Goal: Information Seeking & Learning: Learn about a topic

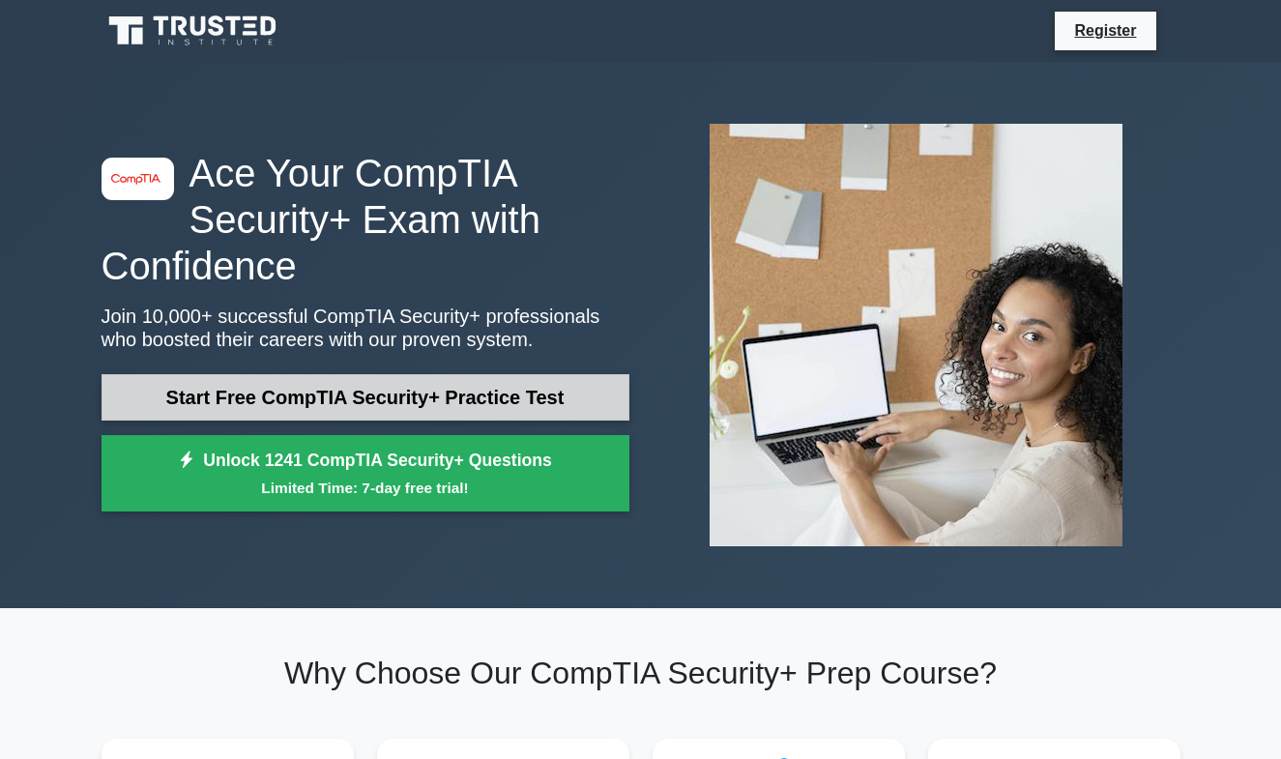
click at [327, 404] on link "Start Free CompTIA Security+ Practice Test" at bounding box center [366, 397] width 528 height 46
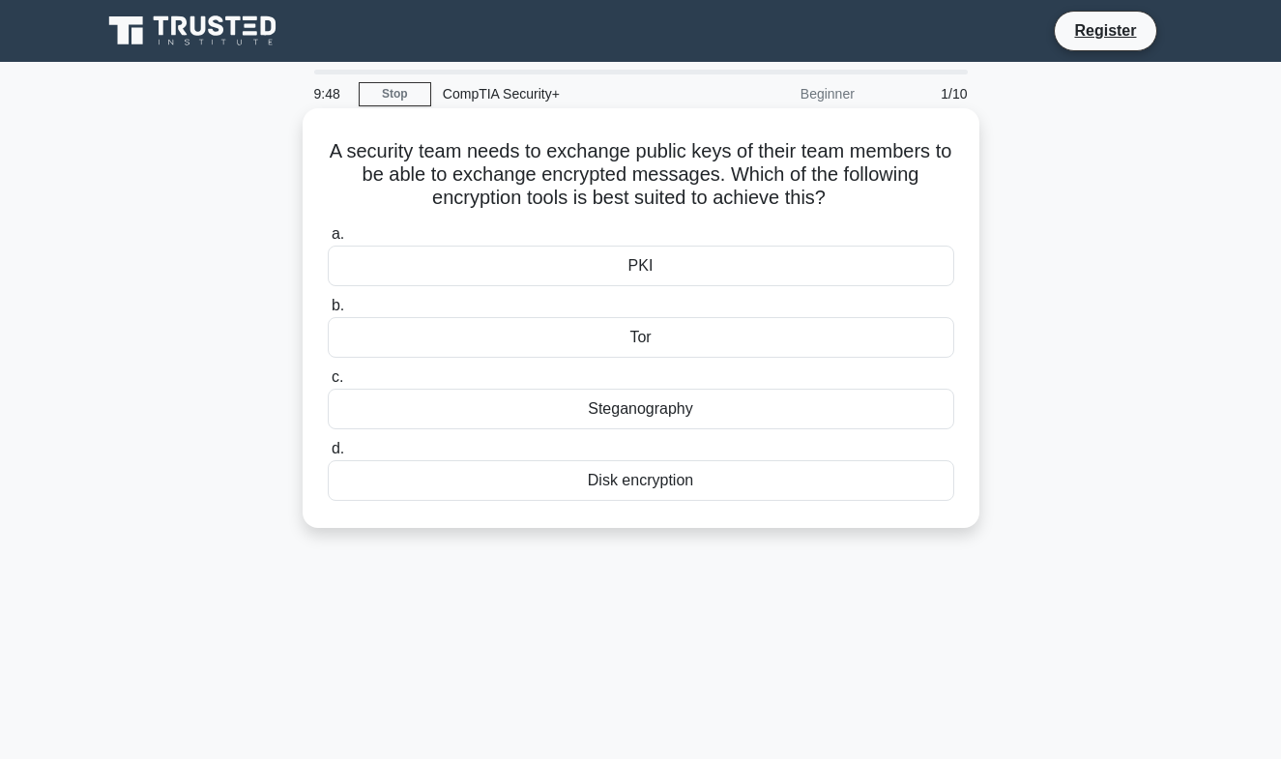
click at [641, 270] on div "PKI" at bounding box center [641, 266] width 627 height 41
click at [328, 241] on input "a. PKI" at bounding box center [328, 234] width 0 height 13
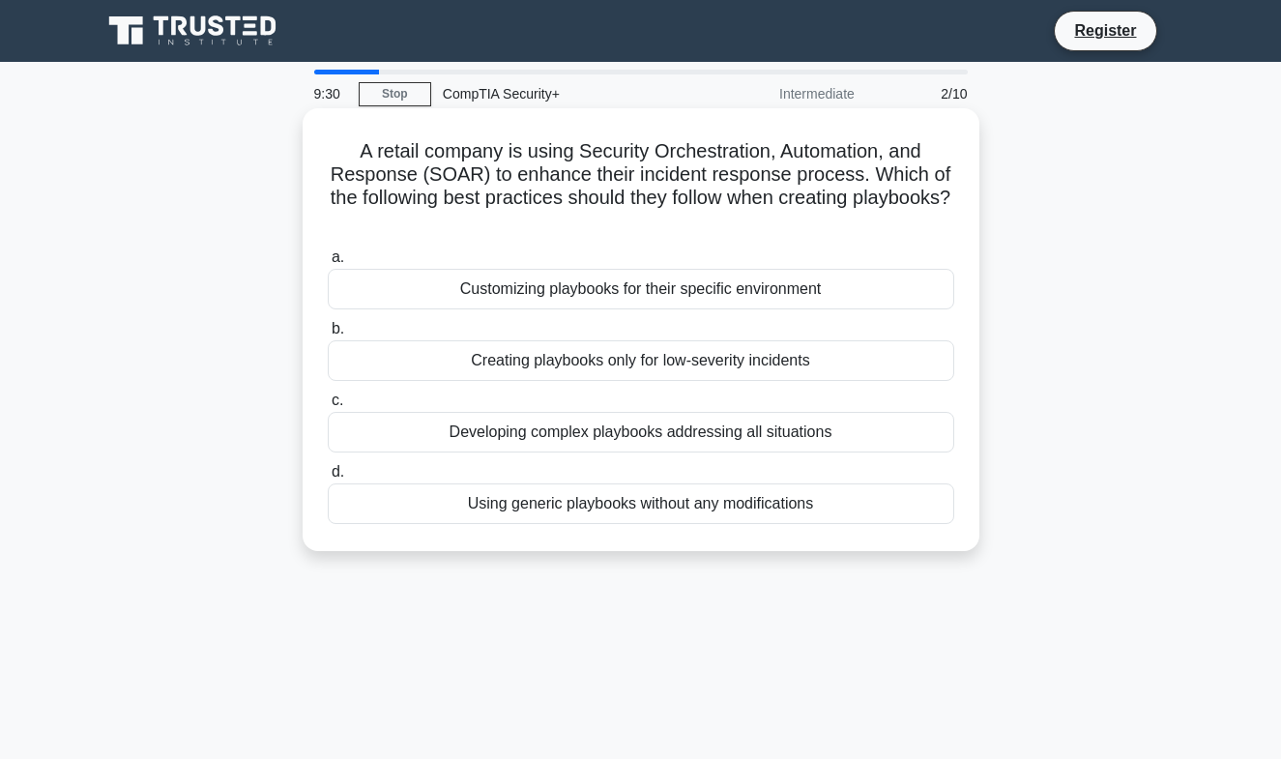
click at [622, 438] on div "Developing complex playbooks addressing all situations" at bounding box center [641, 432] width 627 height 41
click at [328, 407] on input "c. Developing complex playbooks addressing all situations" at bounding box center [328, 401] width 0 height 13
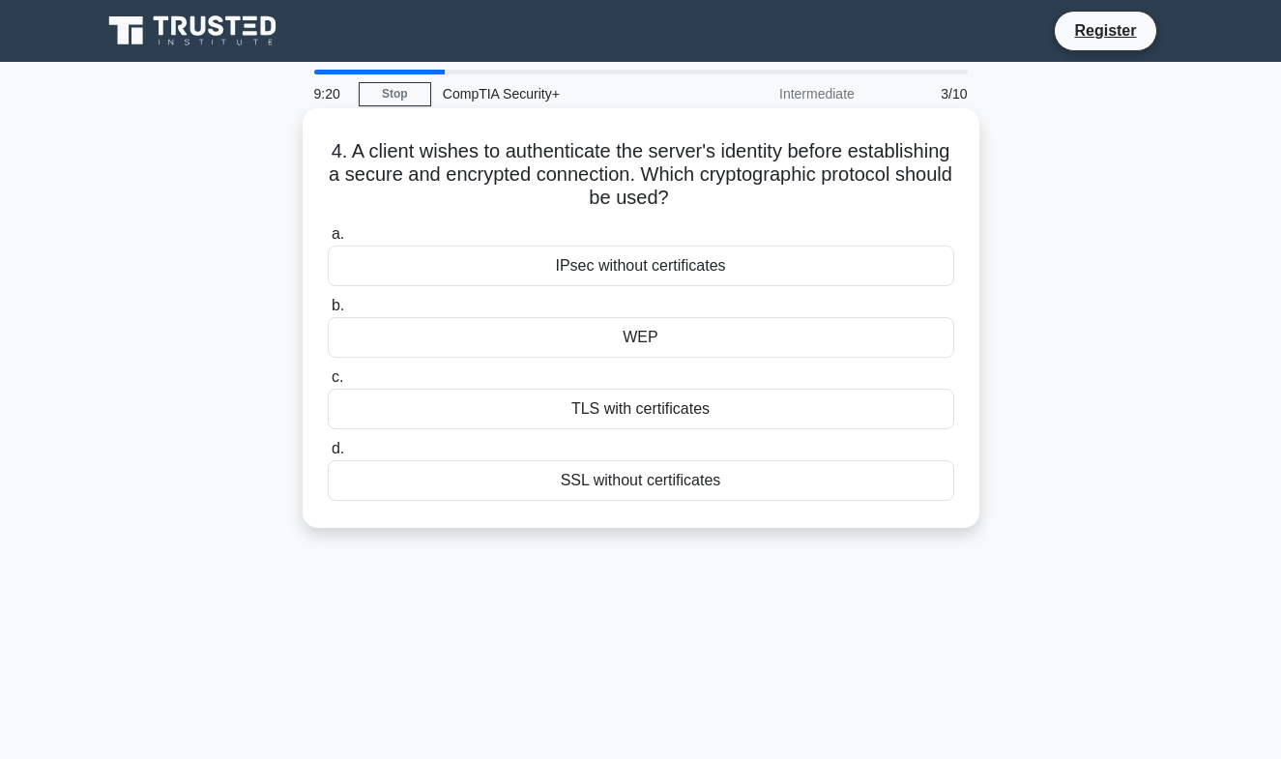
click at [641, 410] on div "TLS with certificates" at bounding box center [641, 409] width 627 height 41
click at [328, 384] on input "c. TLS with certificates" at bounding box center [328, 377] width 0 height 13
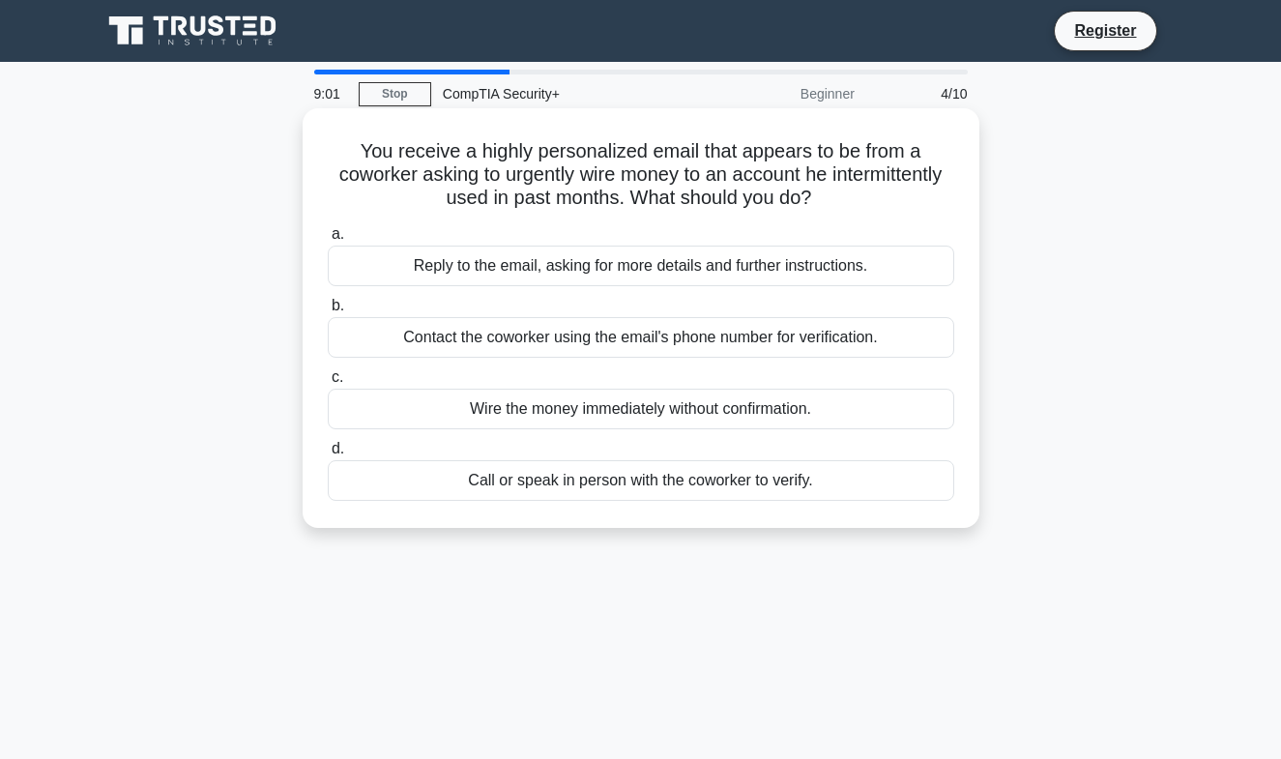
click at [616, 485] on div "Call or speak in person with the coworker to verify." at bounding box center [641, 480] width 627 height 41
click at [328, 455] on input "d. Call or speak in person with the coworker to verify." at bounding box center [328, 449] width 0 height 13
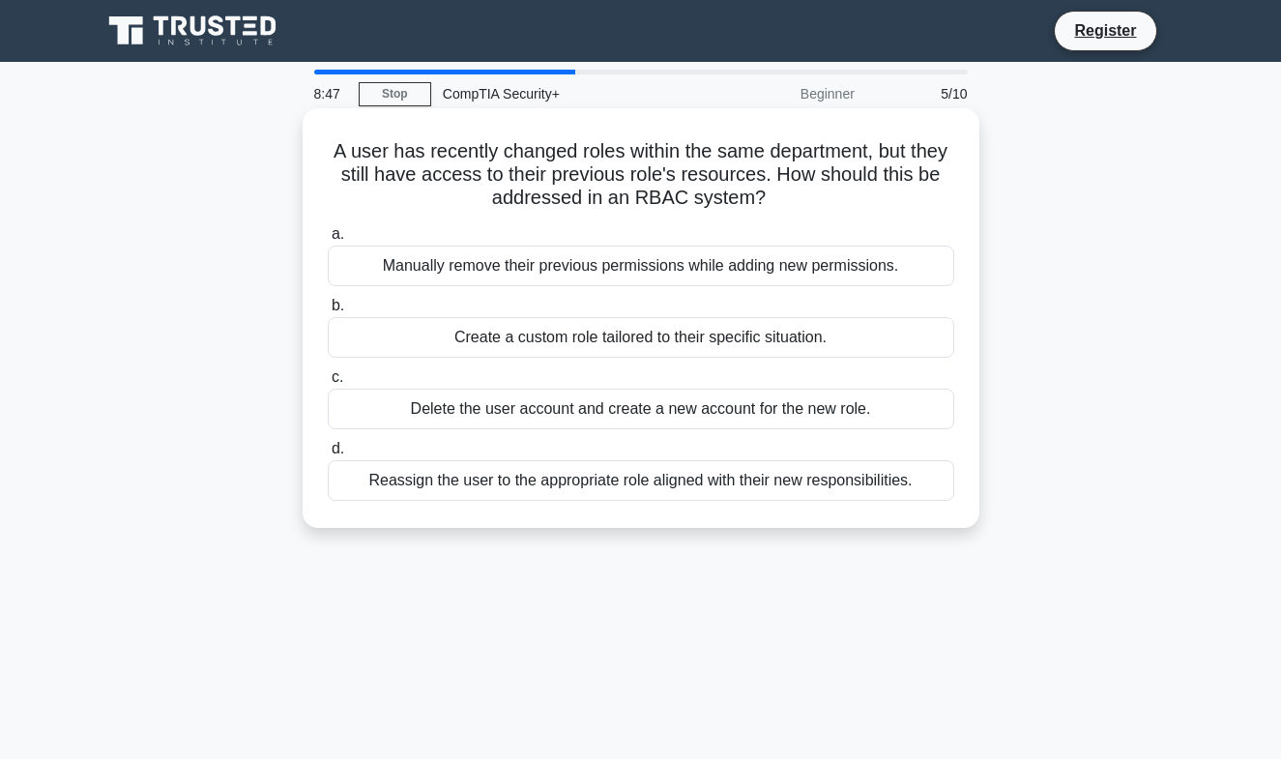
click at [551, 488] on div "Reassign the user to the appropriate role aligned with their new responsibiliti…" at bounding box center [641, 480] width 627 height 41
click at [328, 455] on input "d. Reassign the user to the appropriate role aligned with their new responsibil…" at bounding box center [328, 449] width 0 height 13
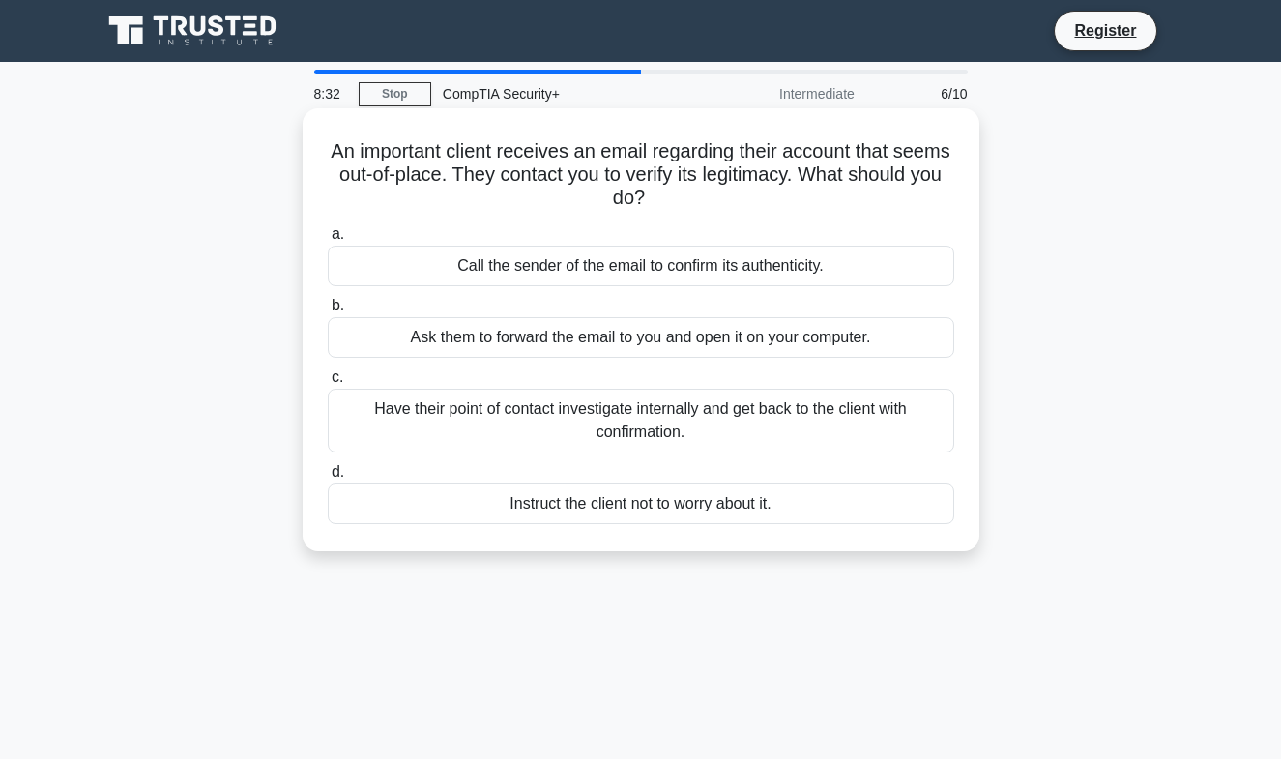
click at [582, 269] on div "Call the sender of the email to confirm its authenticity." at bounding box center [641, 266] width 627 height 41
click at [328, 241] on input "a. Call the sender of the email to confirm its authenticity." at bounding box center [328, 234] width 0 height 13
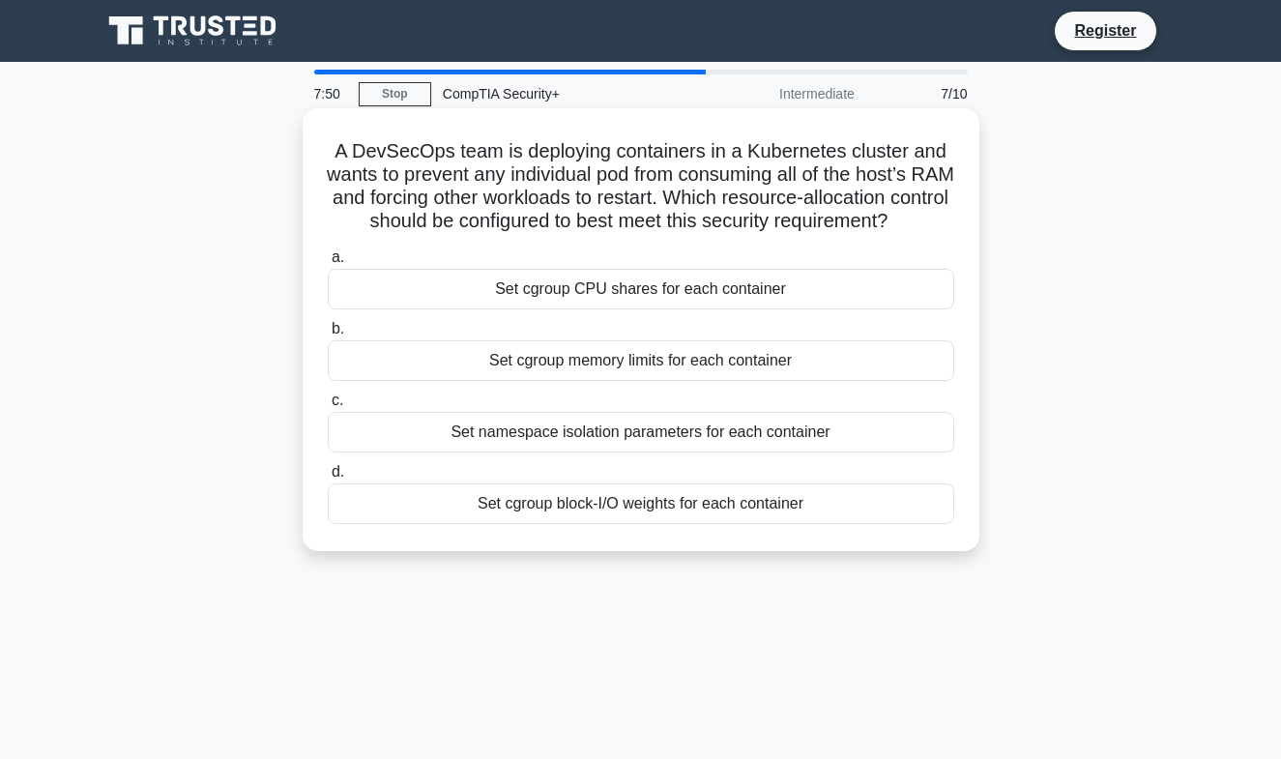
click at [630, 363] on div "Set cgroup memory limits for each container" at bounding box center [641, 360] width 627 height 41
click at [328, 336] on input "b. Set cgroup memory limits for each container" at bounding box center [328, 329] width 0 height 13
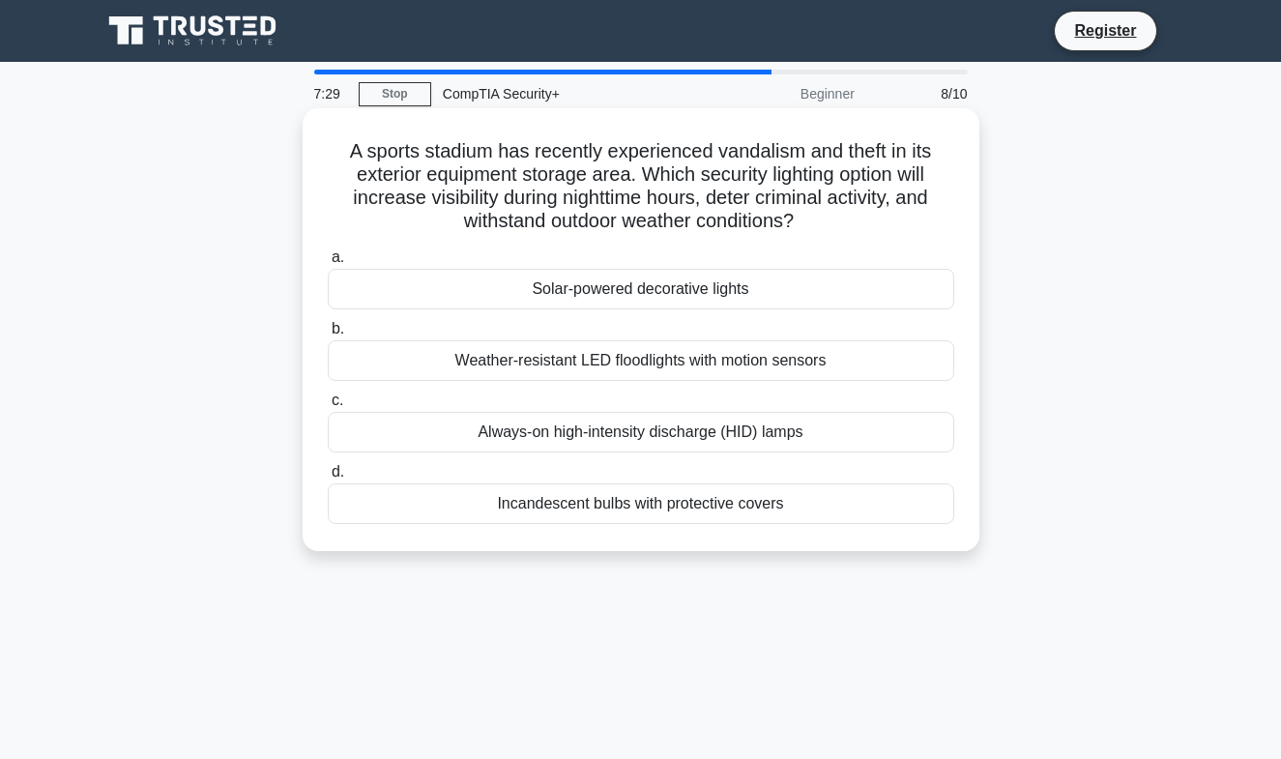
click at [630, 441] on div "Always-on high-intensity discharge (HID) lamps" at bounding box center [641, 432] width 627 height 41
click at [328, 407] on input "c. Always-on high-intensity discharge (HID) lamps" at bounding box center [328, 401] width 0 height 13
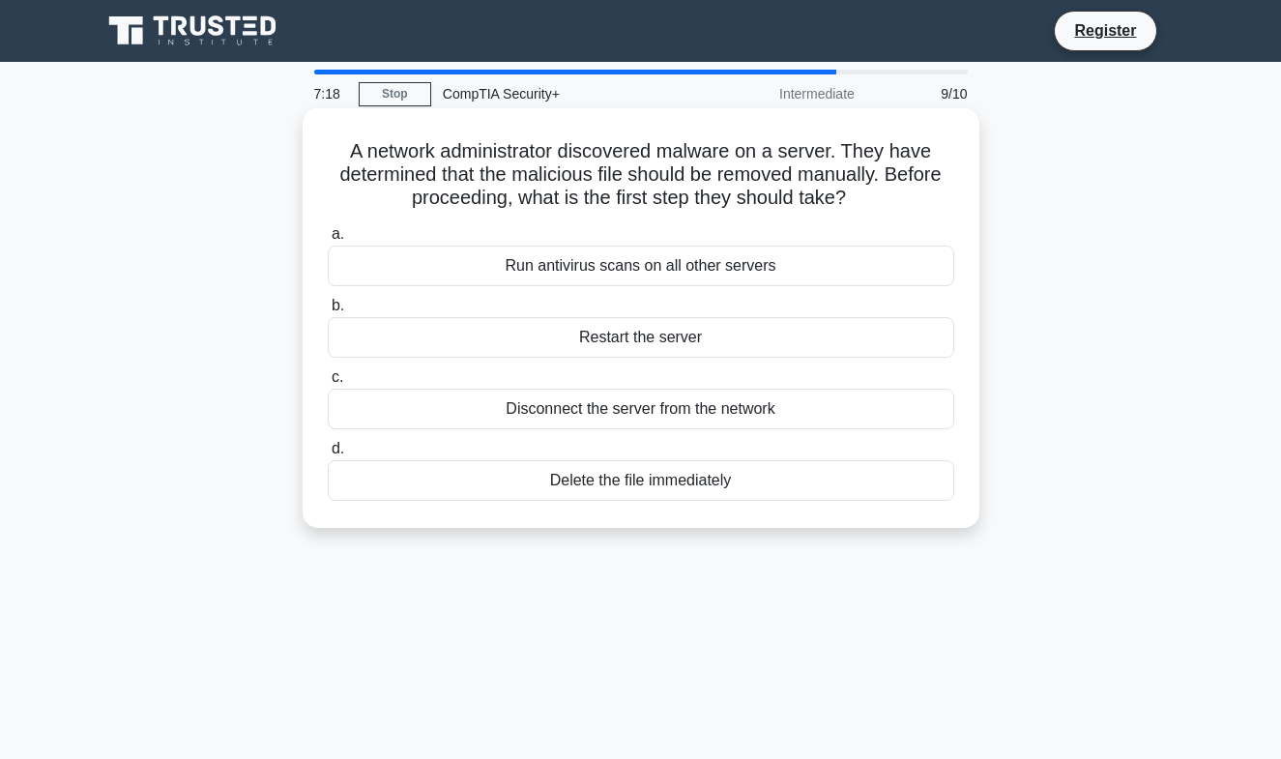
click at [746, 414] on div "Disconnect the server from the network" at bounding box center [641, 409] width 627 height 41
click at [328, 384] on input "c. Disconnect the server from the network" at bounding box center [328, 377] width 0 height 13
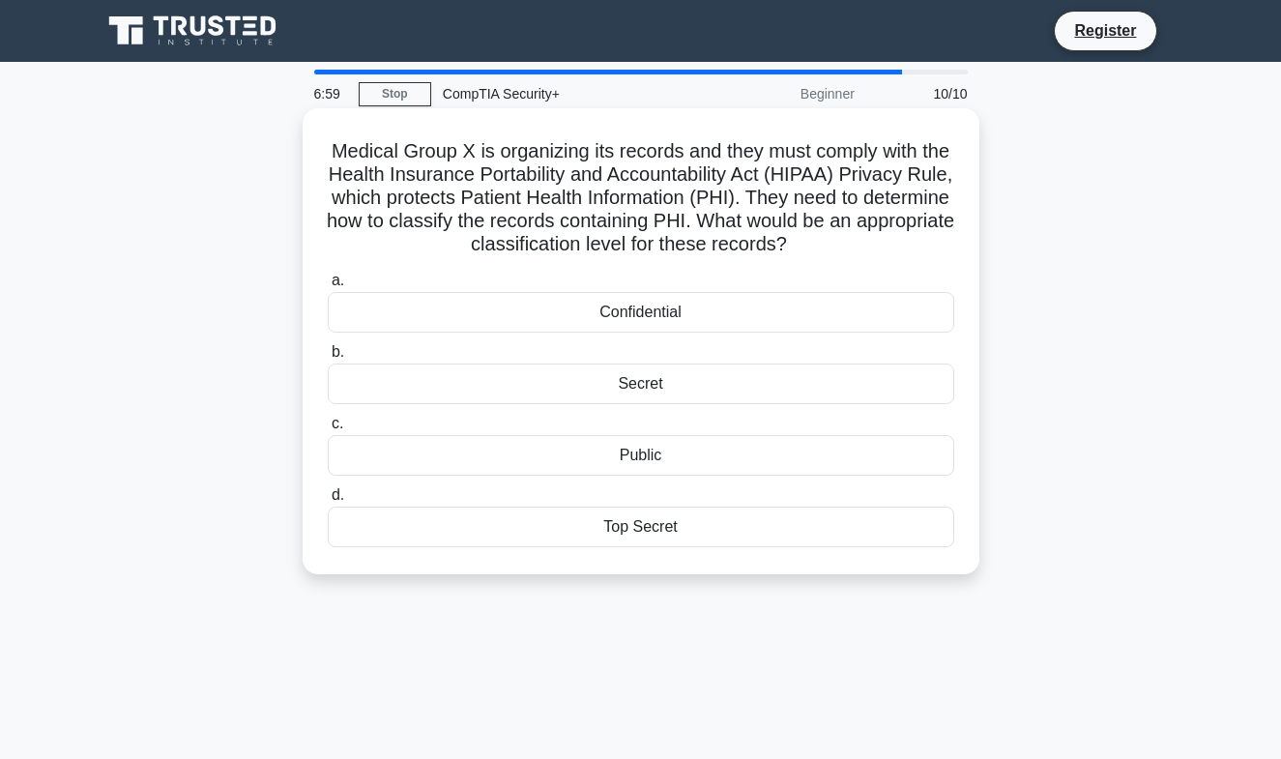
click at [634, 315] on div "Confidential" at bounding box center [641, 312] width 627 height 41
click at [328, 287] on input "a. Confidential" at bounding box center [328, 281] width 0 height 13
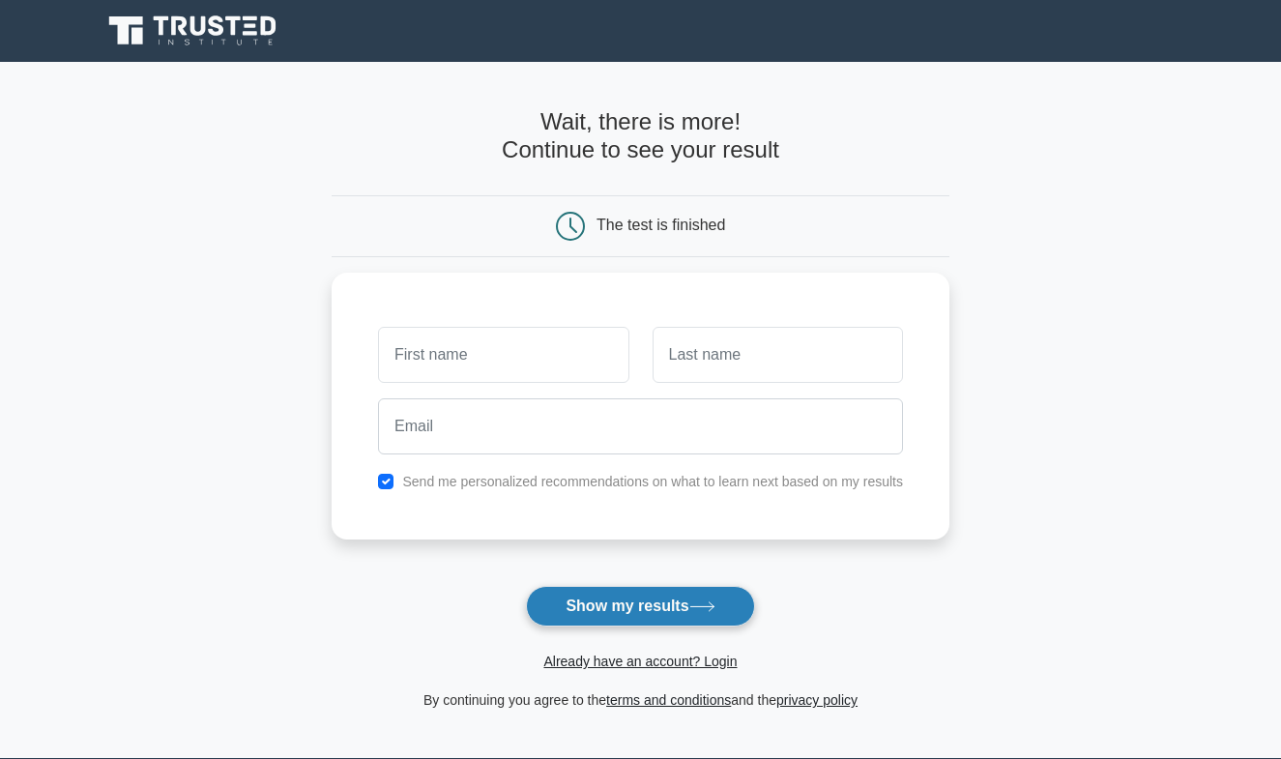
click at [635, 603] on button "Show my results" at bounding box center [640, 606] width 228 height 41
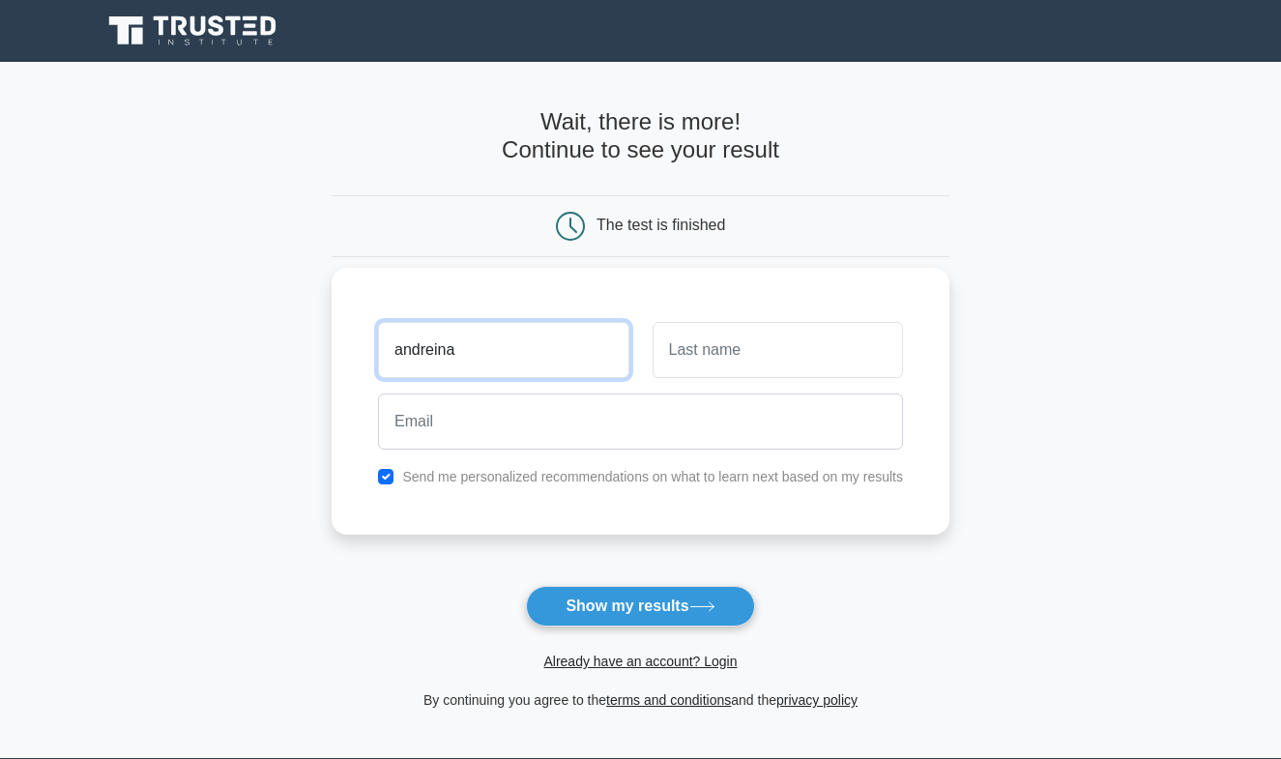
type input "andreina"
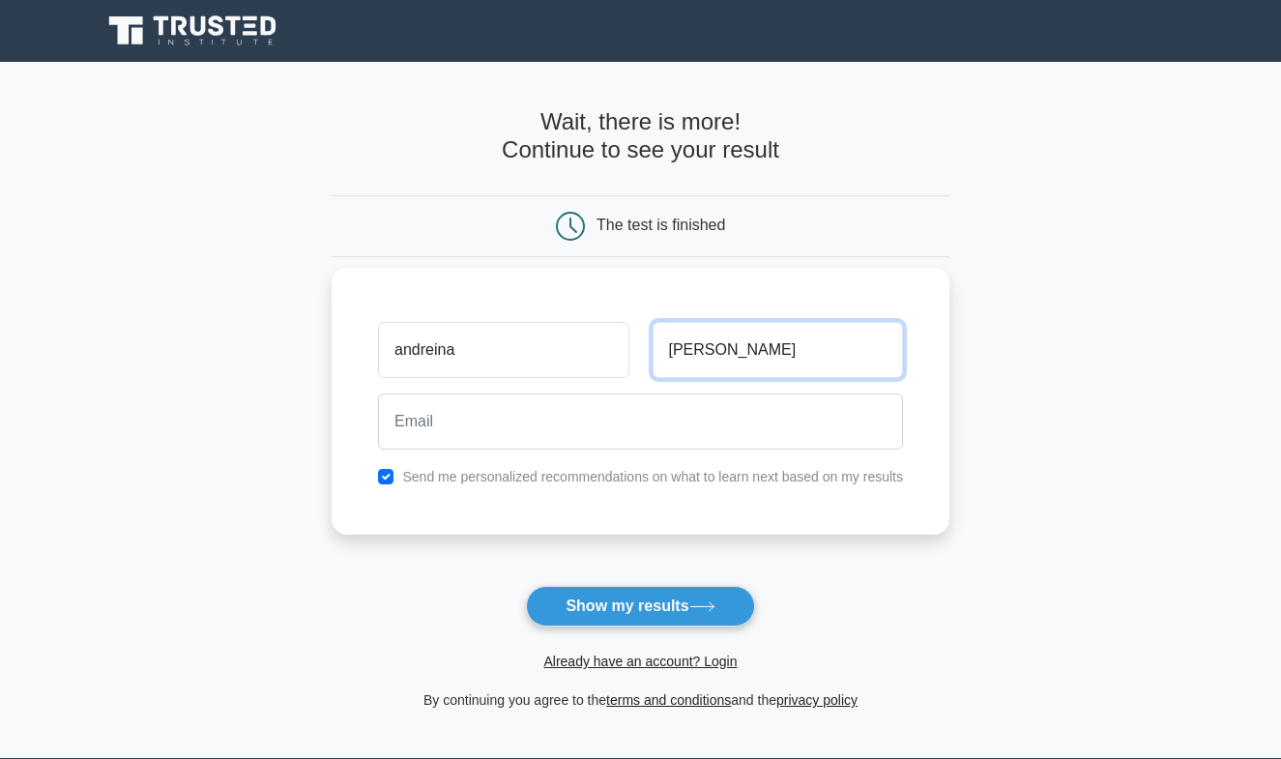
type input "williams"
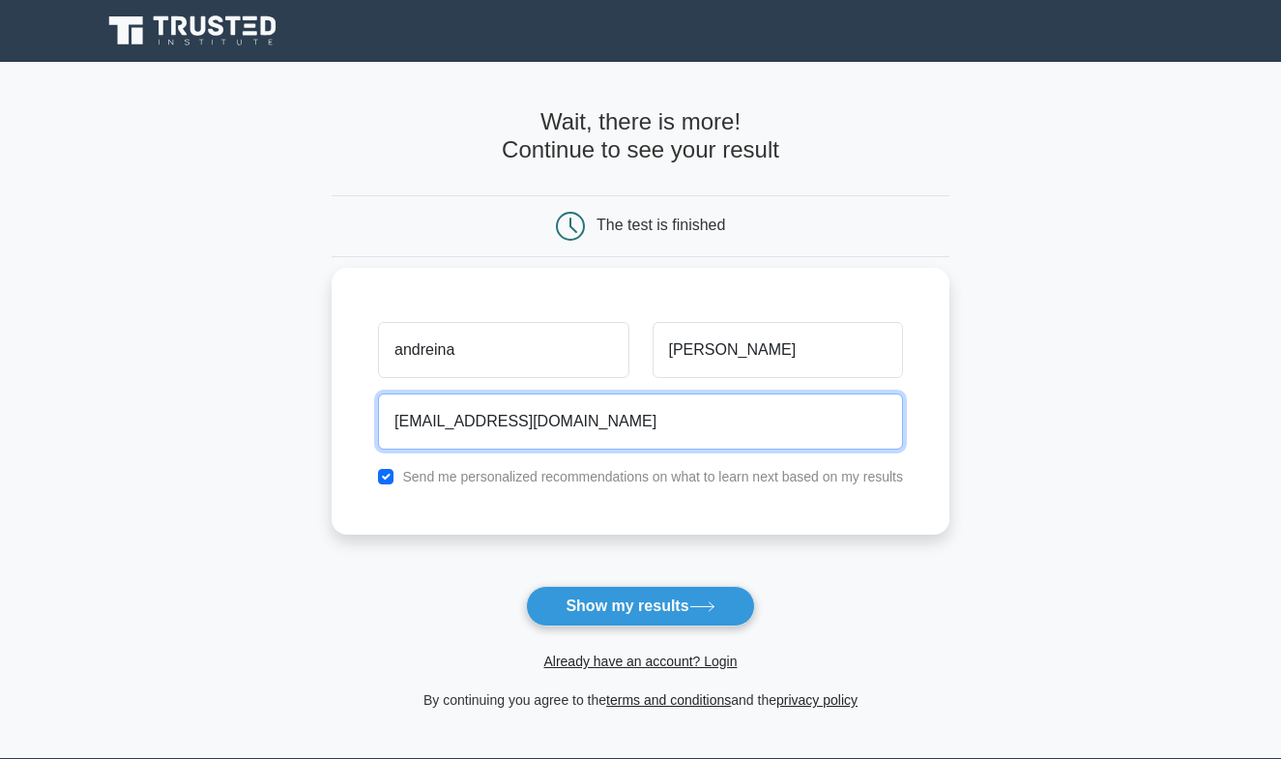
type input "andreinar92@gmail.com"
click at [640, 605] on button "Show my results" at bounding box center [640, 606] width 228 height 41
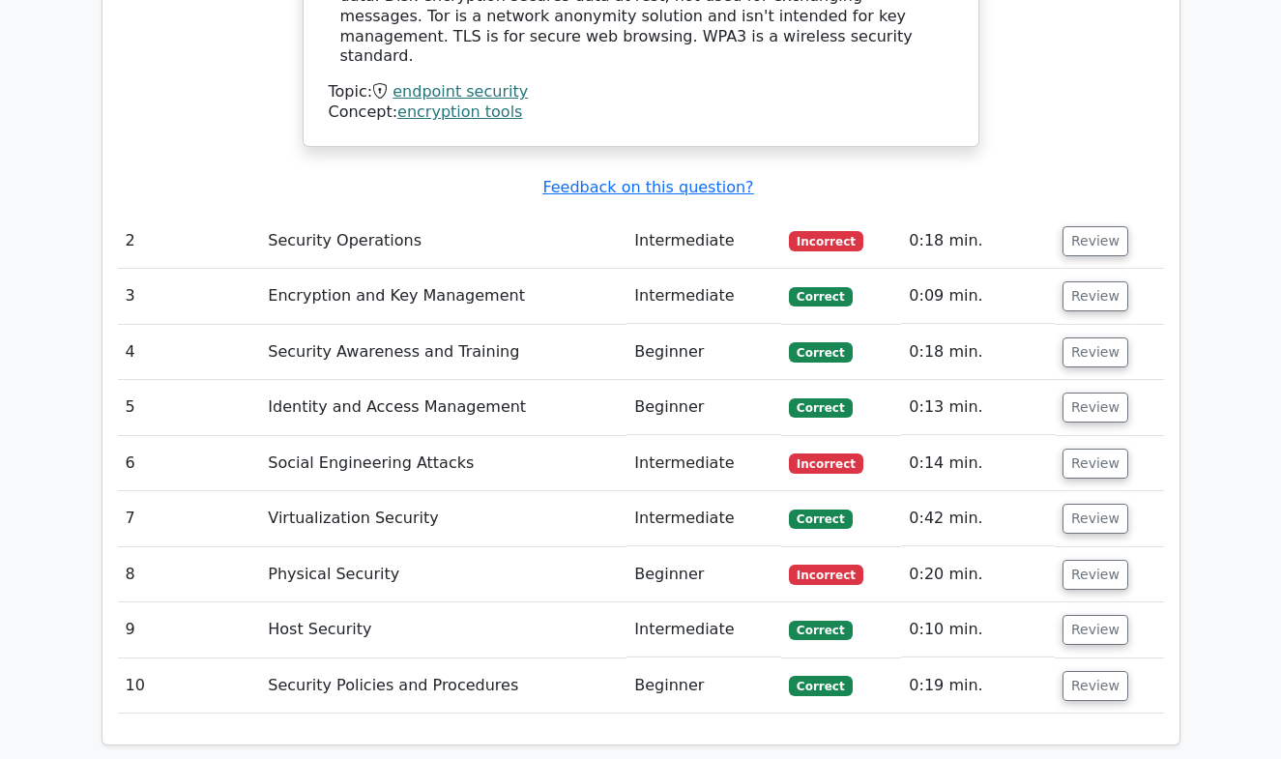
scroll to position [2296, 0]
click at [476, 214] on td "Security Operations" at bounding box center [443, 241] width 366 height 55
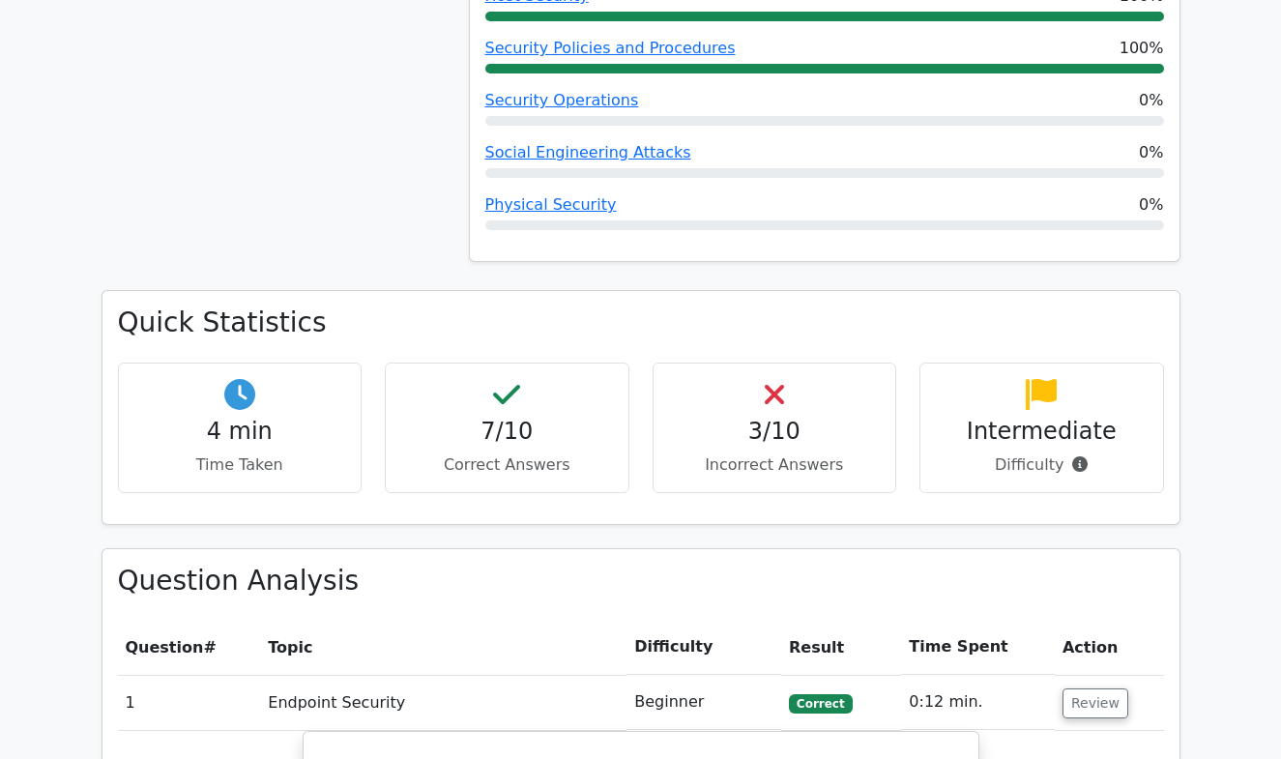
scroll to position [991, 0]
